Goal: Obtain resource: Obtain resource

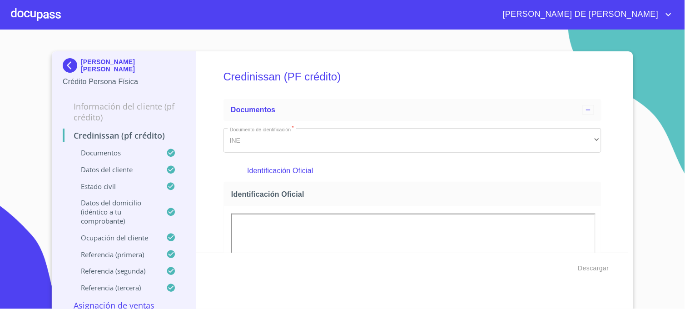
click at [65, 72] on img at bounding box center [72, 65] width 18 height 15
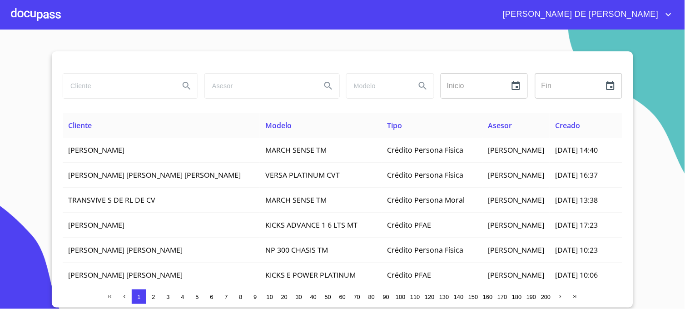
click at [137, 89] on input "search" at bounding box center [117, 86] width 109 height 25
type input "[PERSON_NAME]"
click at [185, 79] on button "Search" at bounding box center [187, 86] width 22 height 22
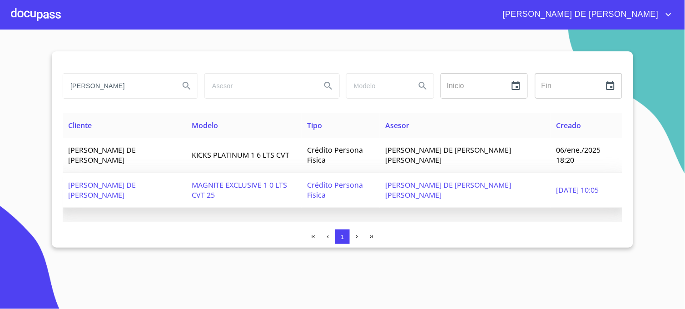
click at [566, 185] on span "[DATE] 10:05" at bounding box center [577, 190] width 43 height 10
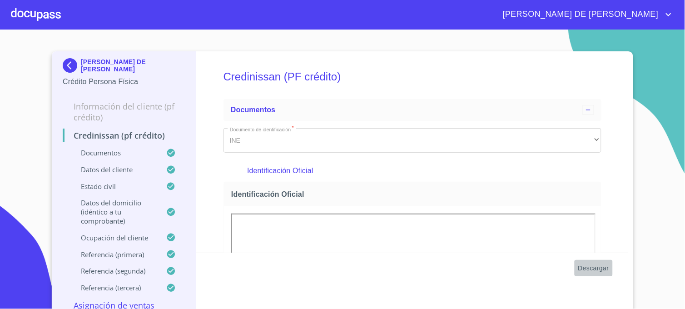
click at [588, 262] on span "Descargar" at bounding box center [593, 267] width 31 height 11
click at [64, 65] on img at bounding box center [72, 65] width 18 height 15
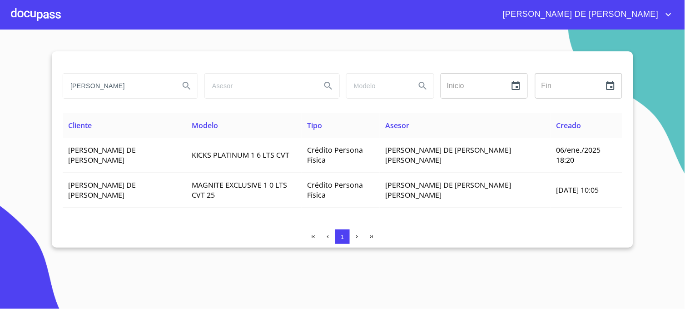
drag, startPoint x: 142, startPoint y: 84, endPoint x: 57, endPoint y: 90, distance: 85.1
click at [57, 90] on div "[PERSON_NAME] Inicio ​ Fin ​ Cliente Modelo Tipo Asesor [PERSON_NAME] DE [PERSO…" at bounding box center [342, 149] width 581 height 196
type input "[PERSON_NAME]"
click at [196, 87] on button "Search" at bounding box center [187, 86] width 22 height 22
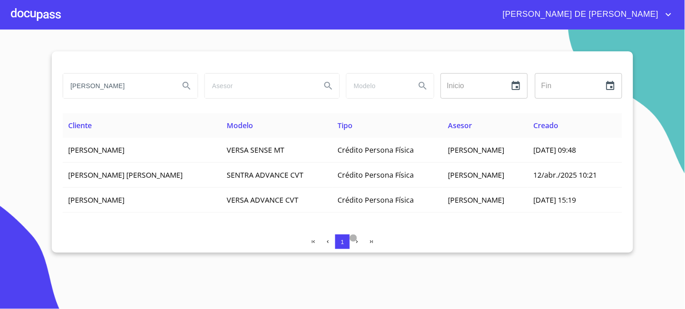
click at [355, 241] on icon "button" at bounding box center [357, 242] width 6 height 6
